Goal: Task Accomplishment & Management: Manage account settings

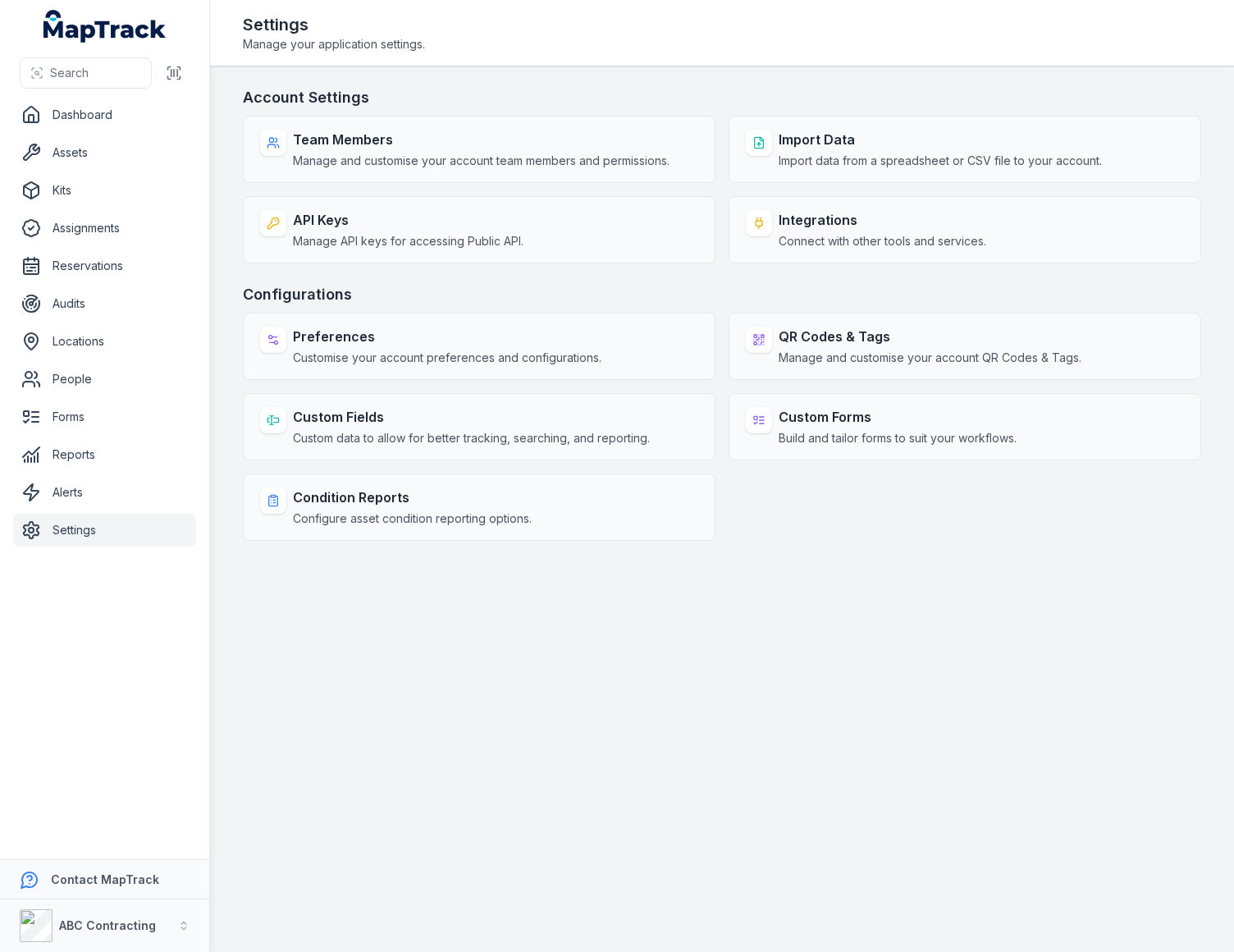
click at [880, 293] on h3 "Configurations" at bounding box center [722, 294] width 958 height 23
click at [955, 93] on h3 "Account Settings" at bounding box center [722, 98] width 958 height 23
click at [970, 86] on h3 "Account Settings" at bounding box center [722, 98] width 958 height 23
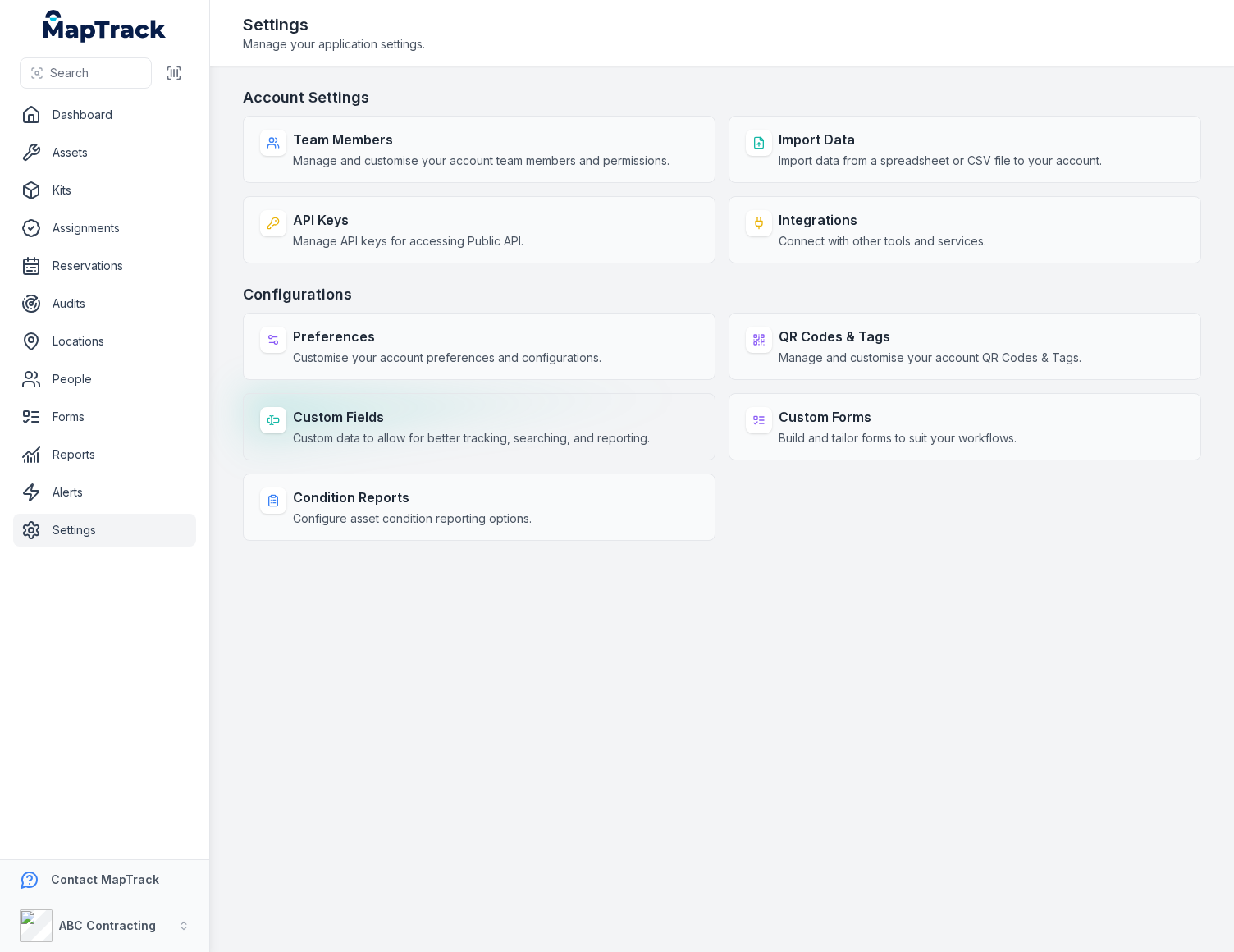
click at [490, 424] on strong "Custom Fields" at bounding box center [471, 416] width 357 height 20
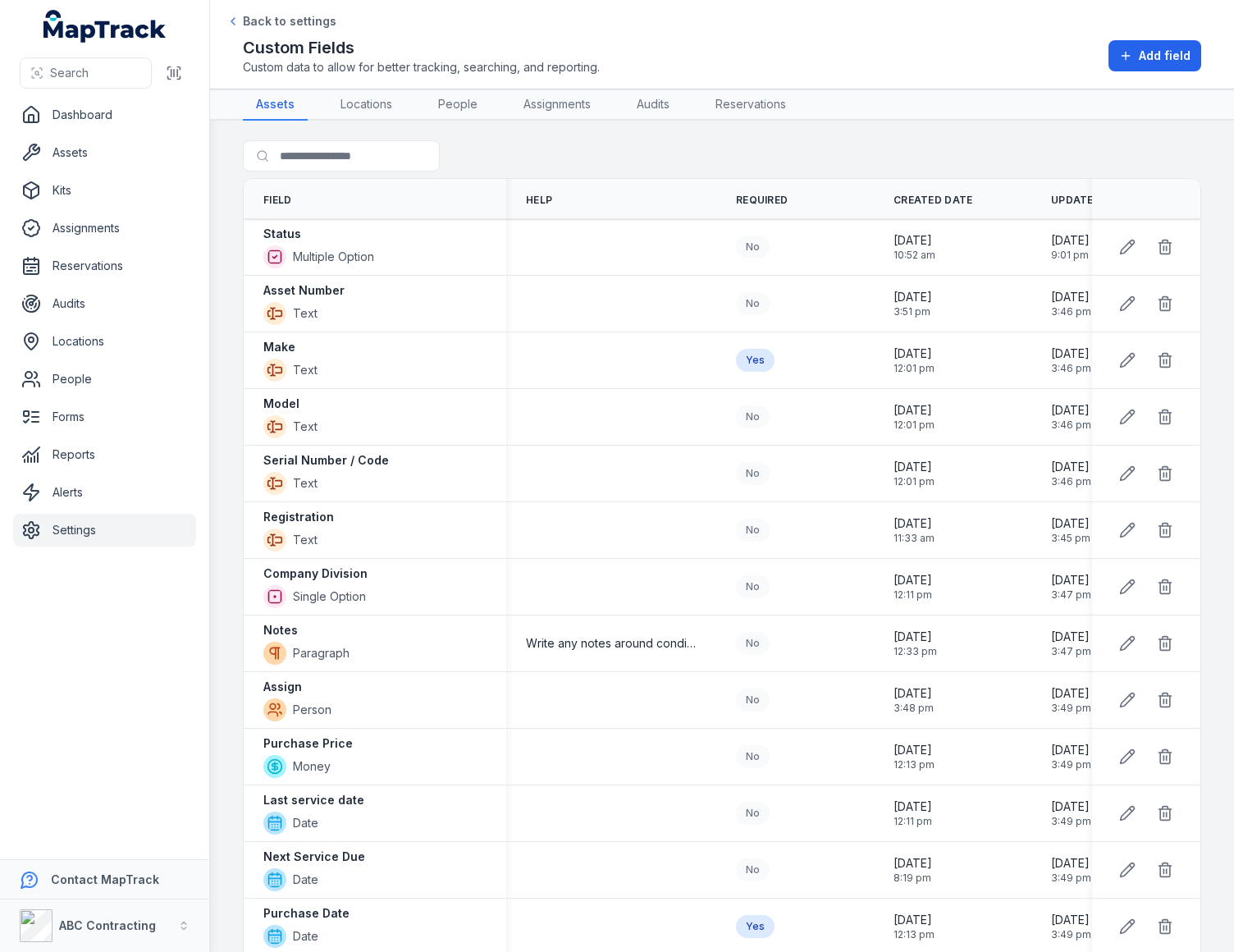
click at [758, 153] on div "Search for fields" at bounding box center [722, 159] width 958 height 37
click at [788, 47] on div "Custom Fields Custom data to allow for better tracking, searching, and reportin…" at bounding box center [722, 56] width 958 height 39
click at [761, 141] on div "Search for fields" at bounding box center [722, 159] width 958 height 37
click at [1120, 52] on icon at bounding box center [1125, 55] width 13 height 13
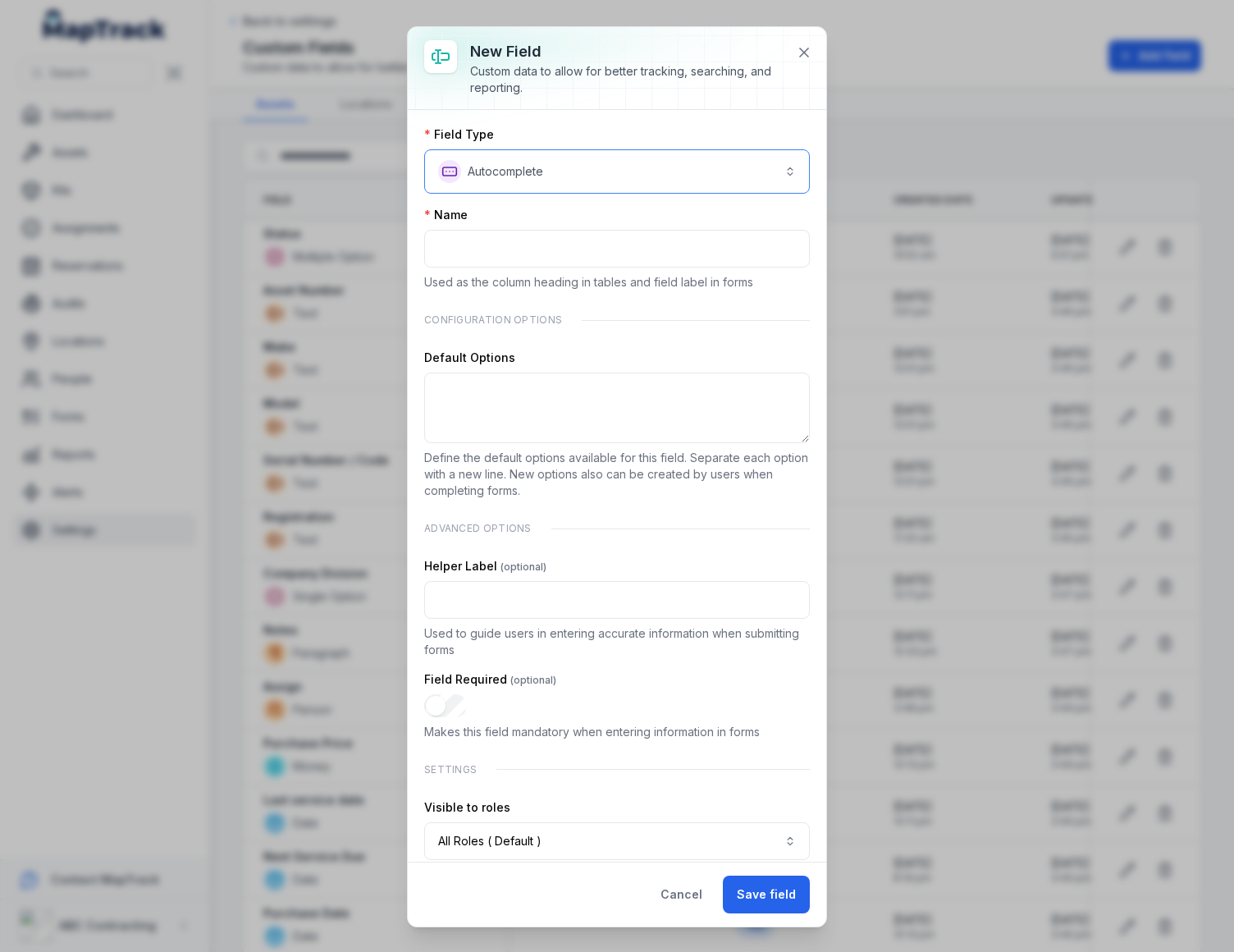
click at [675, 164] on button "**********" at bounding box center [617, 172] width 386 height 44
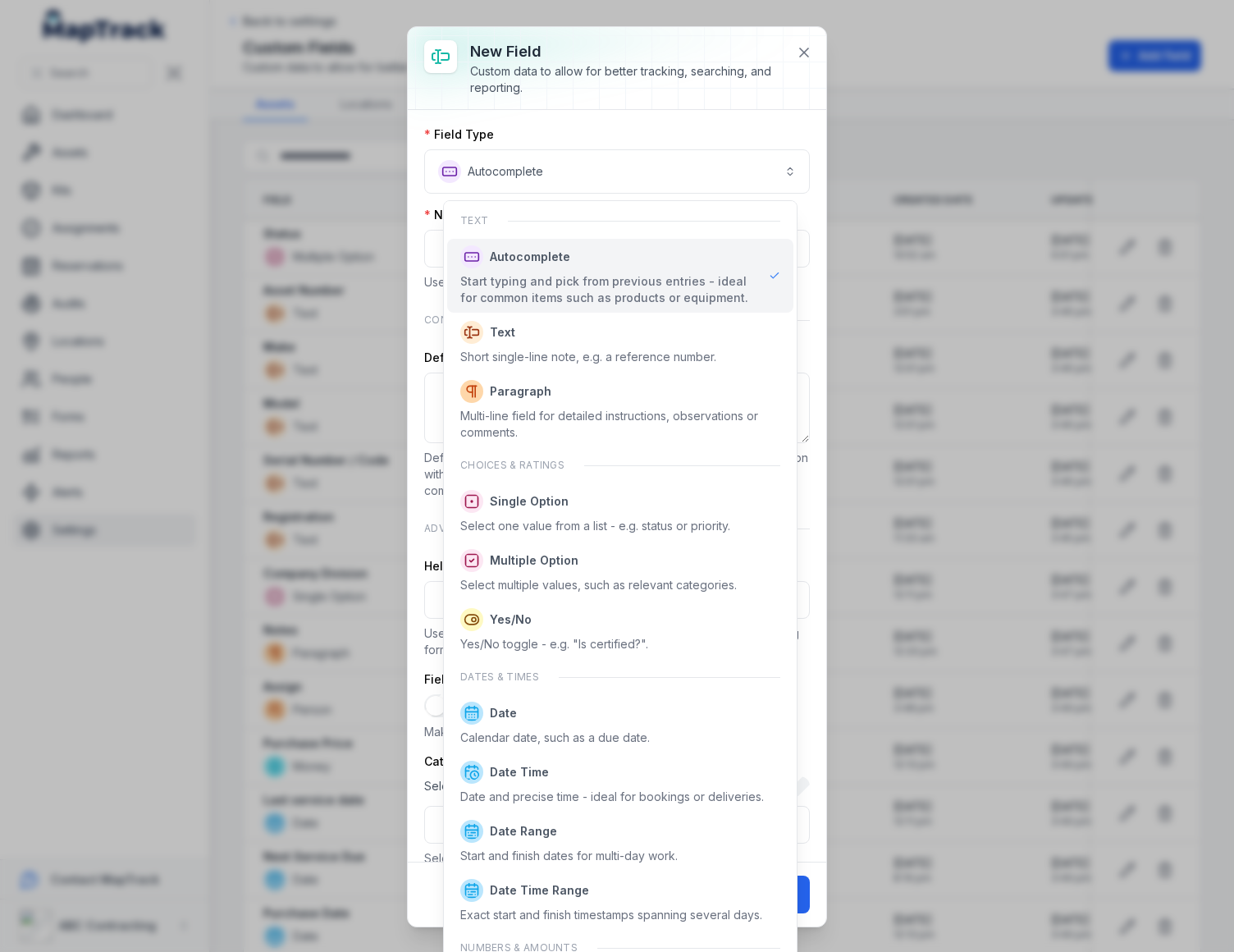
click at [716, 126] on div "**********" at bounding box center [617, 160] width 386 height 68
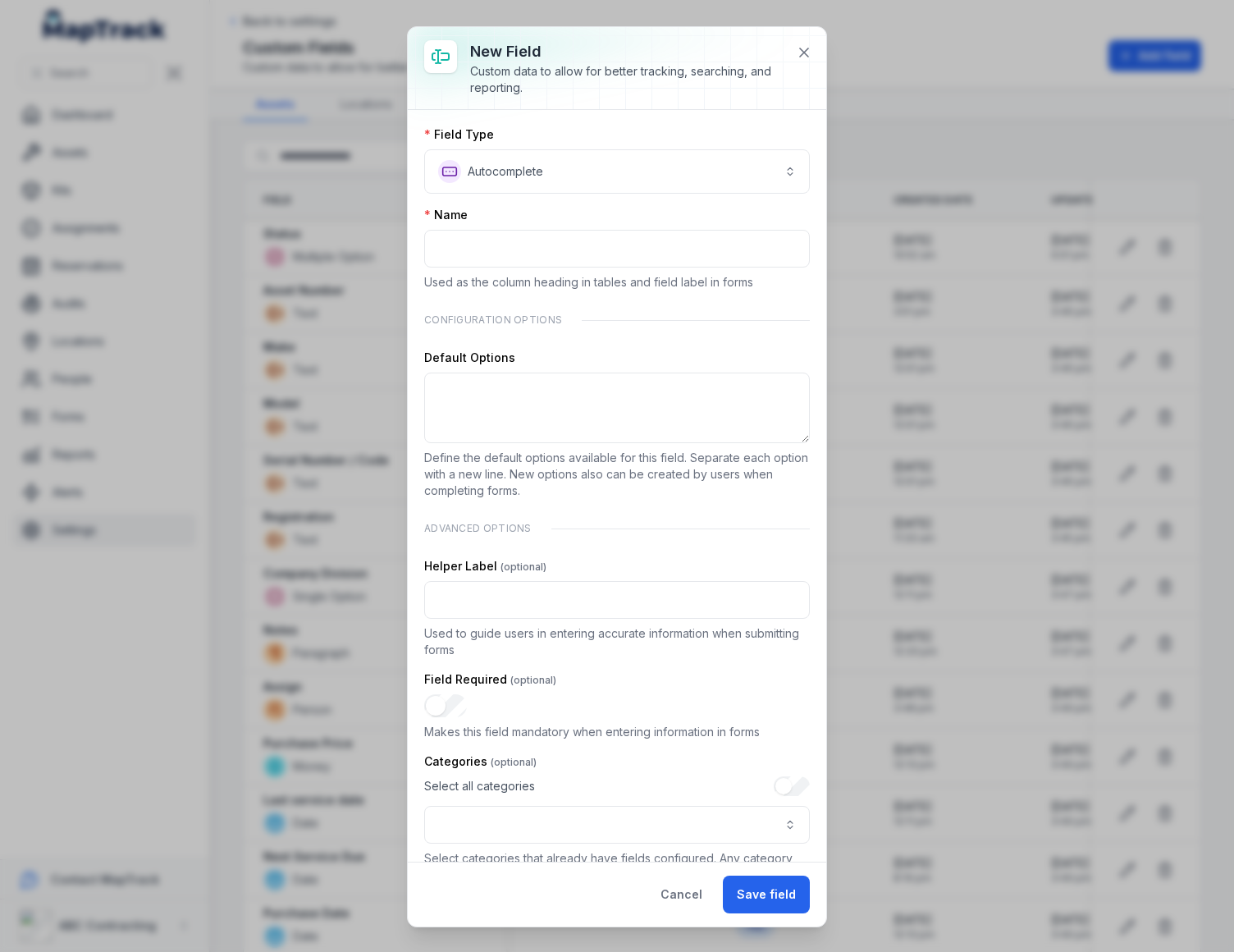
click at [731, 76] on div "Custom data to allow for better tracking, searching, and reporting." at bounding box center [627, 79] width 313 height 33
click at [773, 74] on div "Custom data to allow for better tracking, searching, and reporting." at bounding box center [627, 79] width 313 height 33
click at [804, 46] on icon at bounding box center [804, 52] width 16 height 16
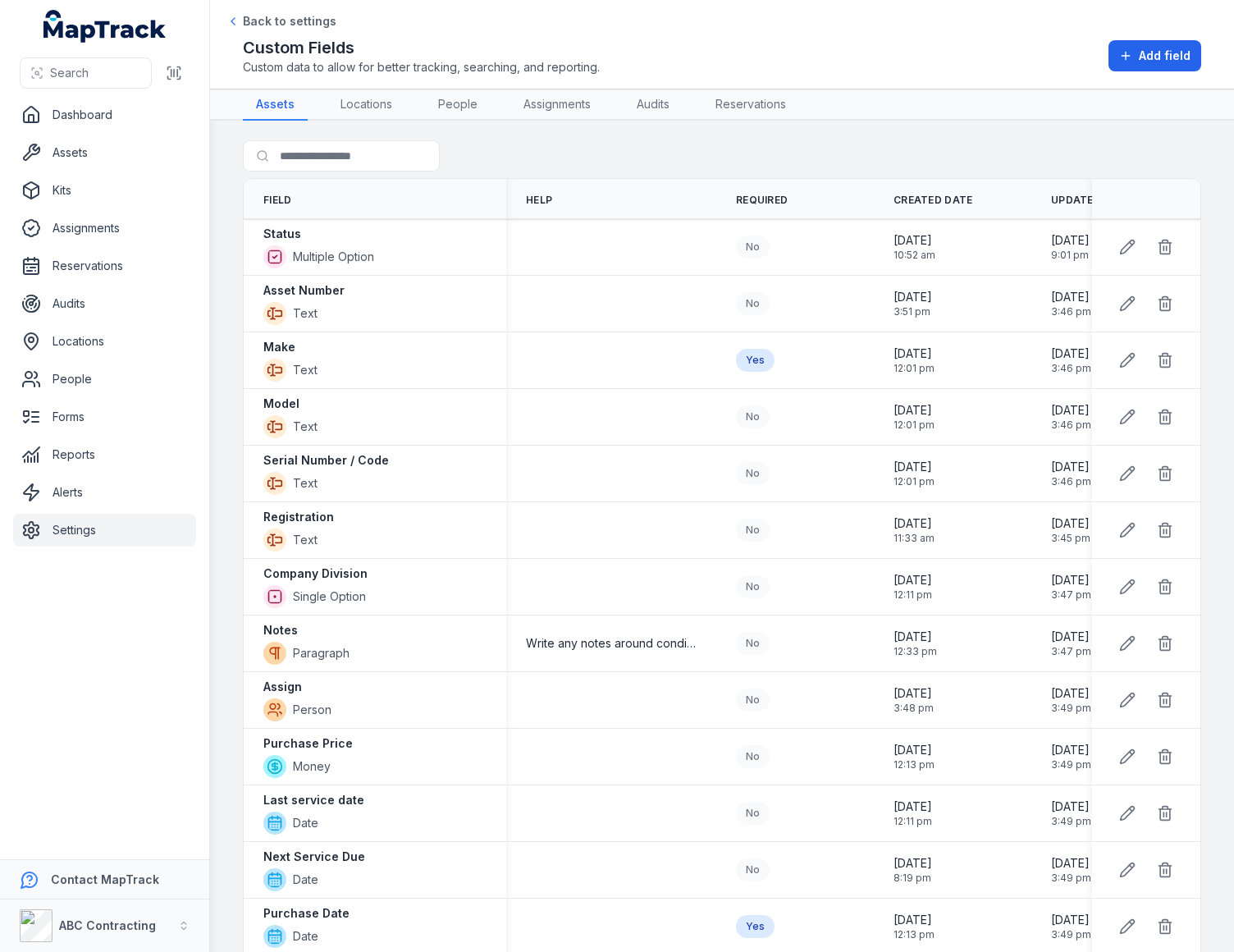
click at [920, 45] on div "Custom Fields Custom data to allow for better tracking, searching, and reportin…" at bounding box center [722, 56] width 958 height 39
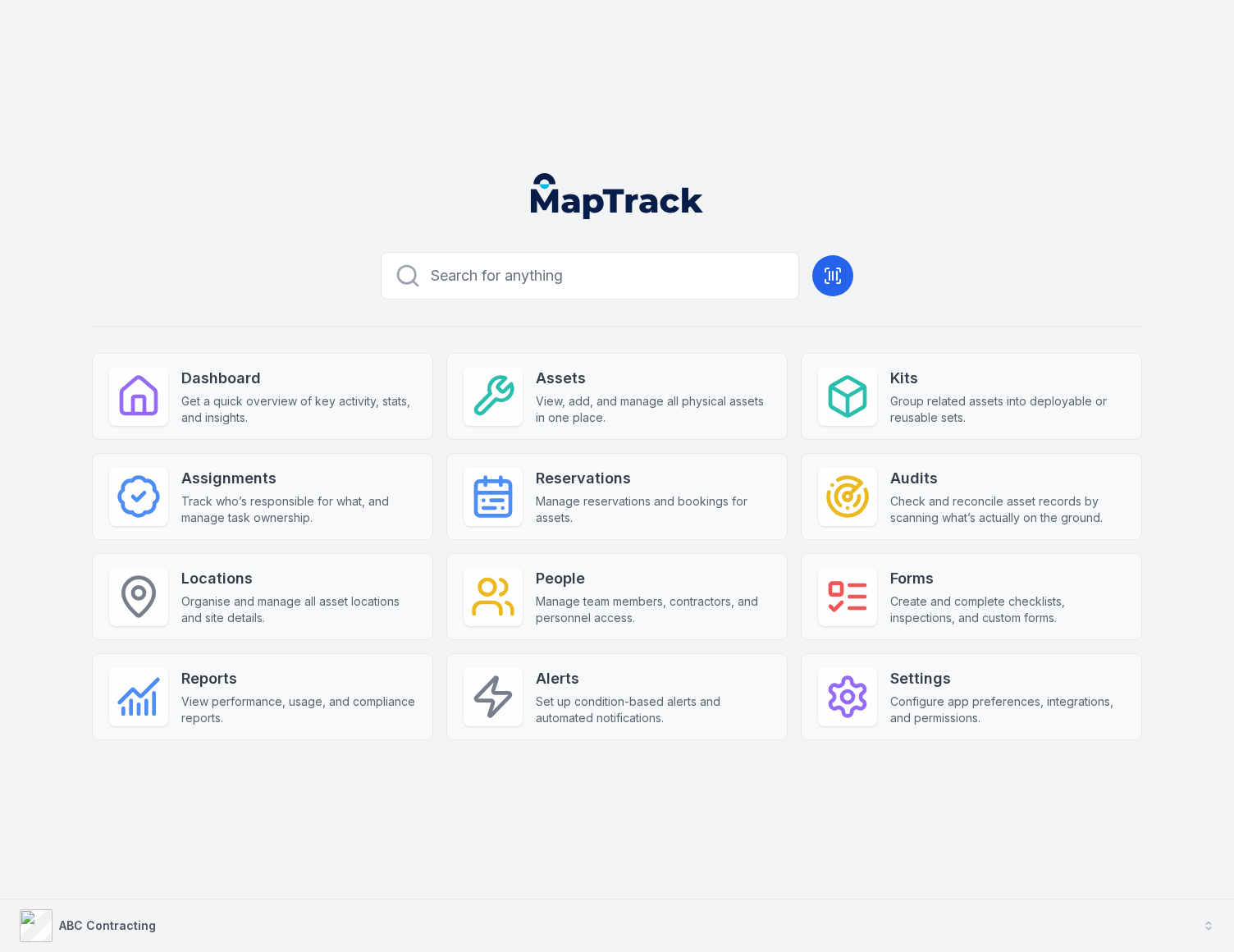
click at [273, 905] on button "ABC Contracting" at bounding box center [617, 925] width 1234 height 52
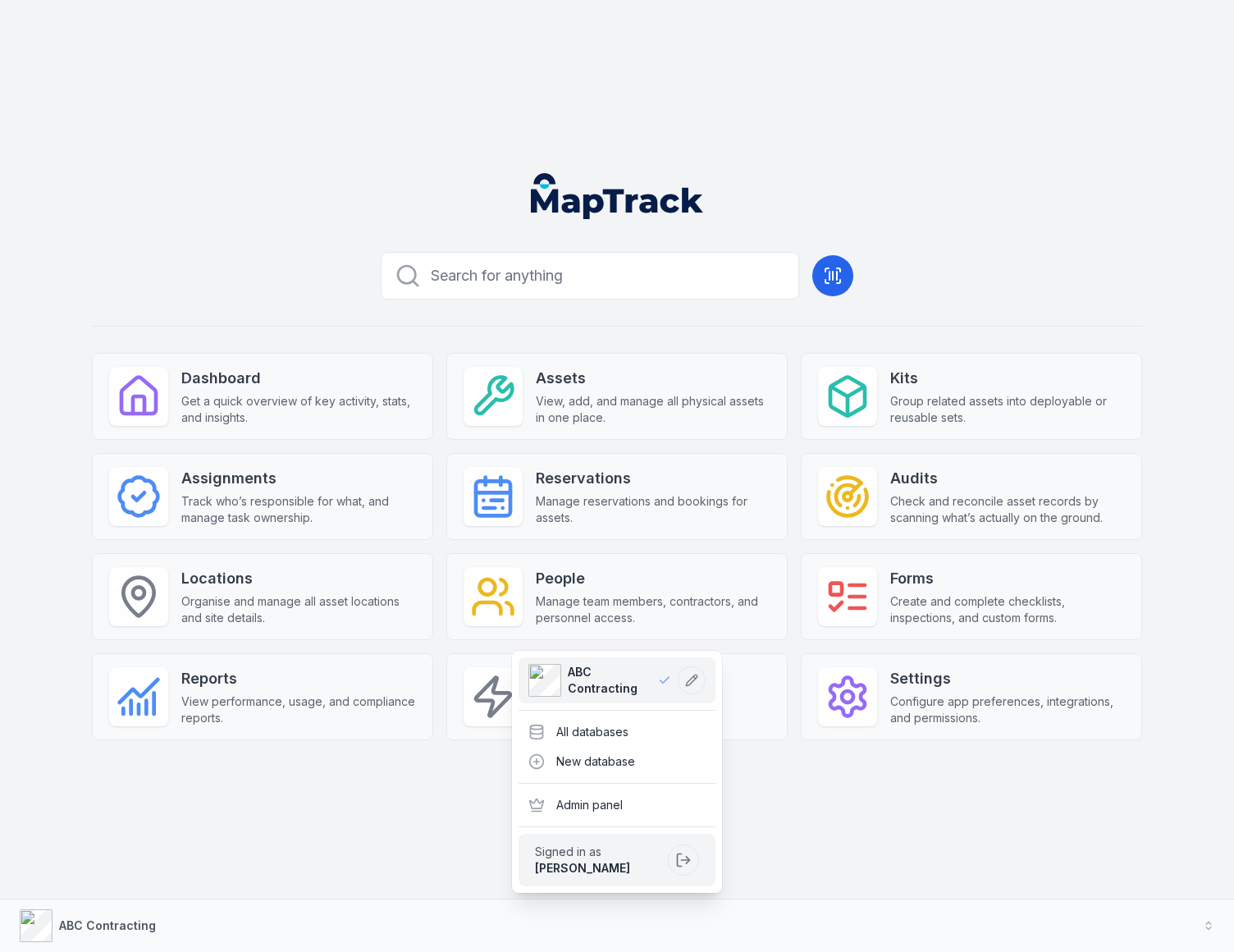
click at [822, 784] on div "Search for anything Dashboard Get a quick overview of key activity, stats, and …" at bounding box center [617, 519] width 1051 height 547
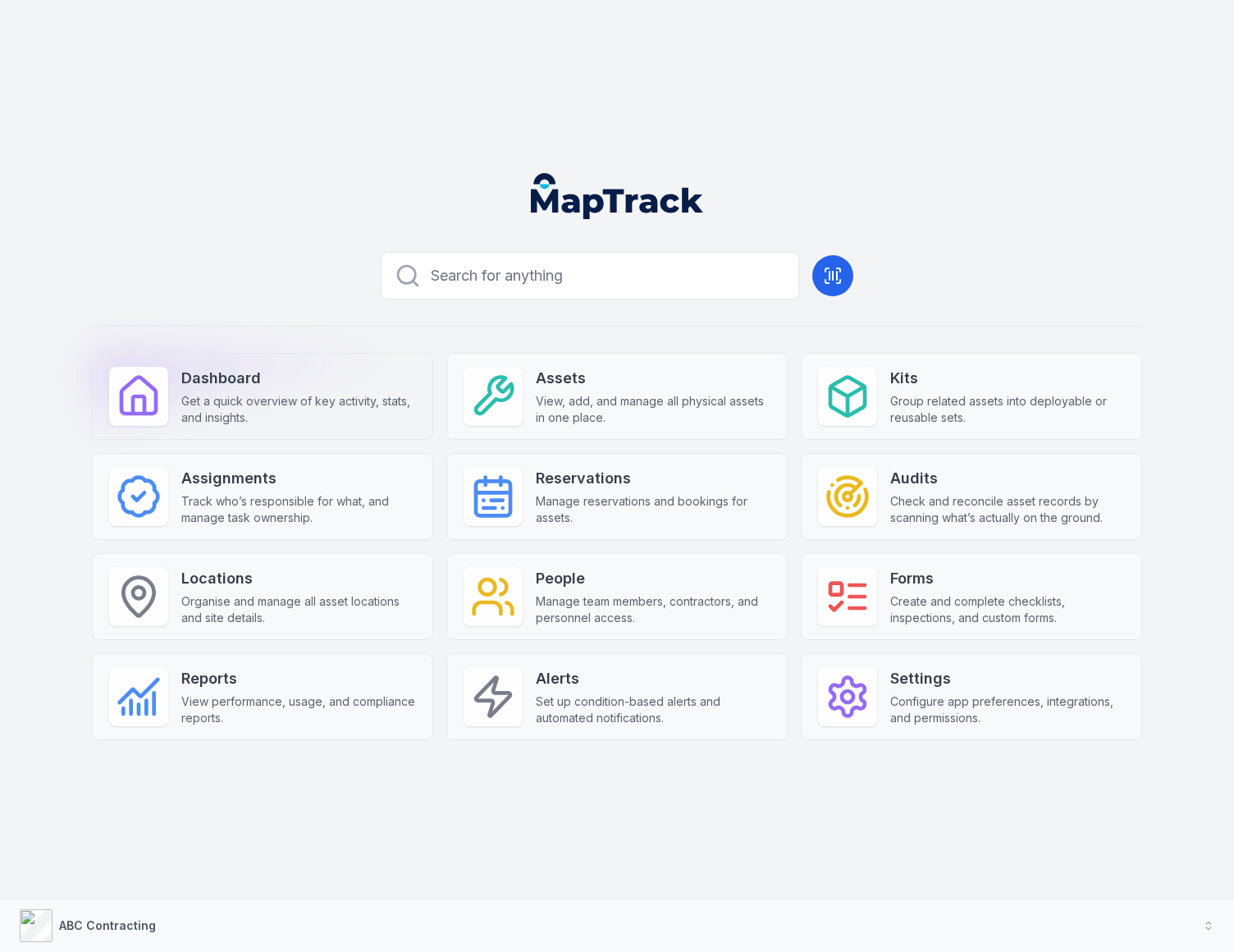
click at [339, 393] on span "Get a quick overview of key activity, stats, and insights." at bounding box center [299, 409] width 235 height 33
click at [348, 260] on div "Search for anything Dashboard Get a quick overview of key activity, stats, and …" at bounding box center [617, 519] width 1051 height 547
